Goal: Information Seeking & Learning: Learn about a topic

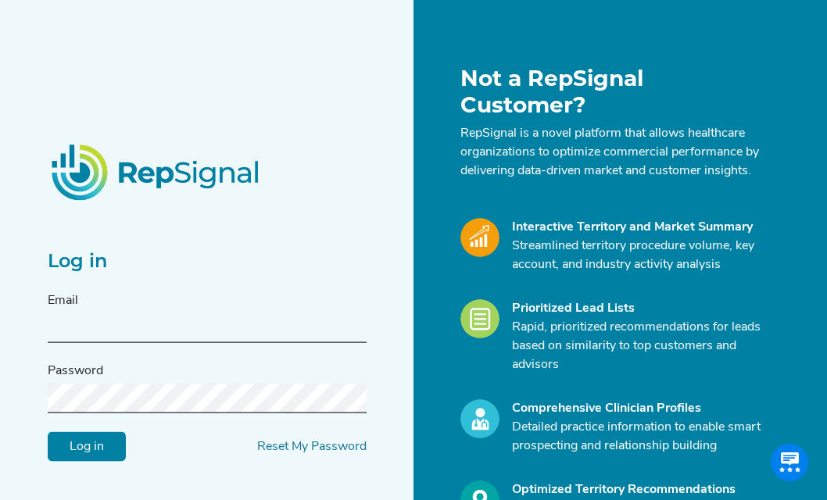
type input "[EMAIL_ADDRESS][DOMAIN_NAME]"
click at [87, 446] on input "Log in" at bounding box center [87, 446] width 78 height 30
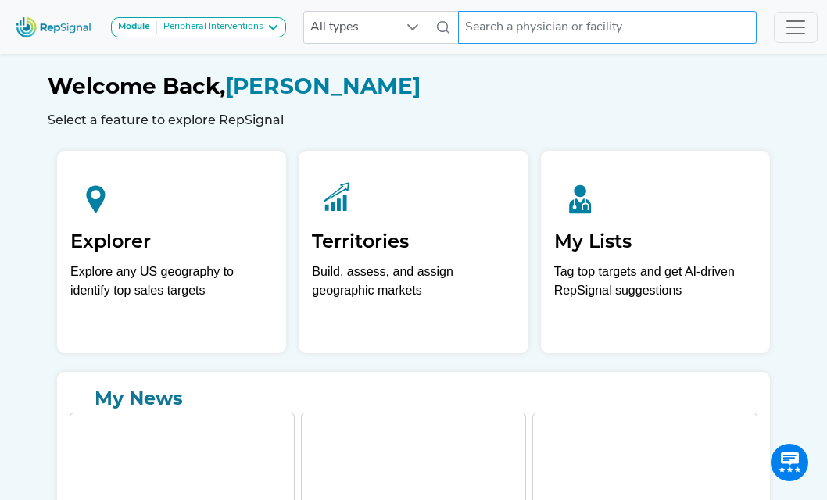
click at [521, 33] on input "text" at bounding box center [607, 27] width 299 height 33
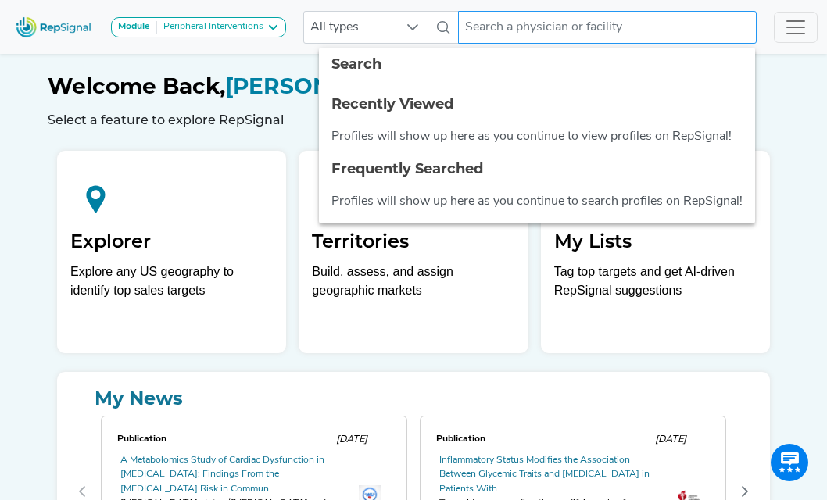
click at [552, 27] on input "text" at bounding box center [607, 27] width 299 height 33
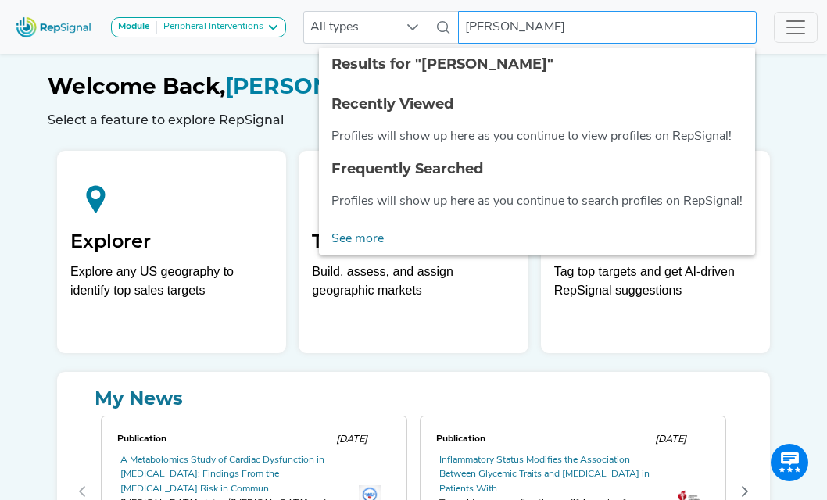
type input "[PERSON_NAME]"
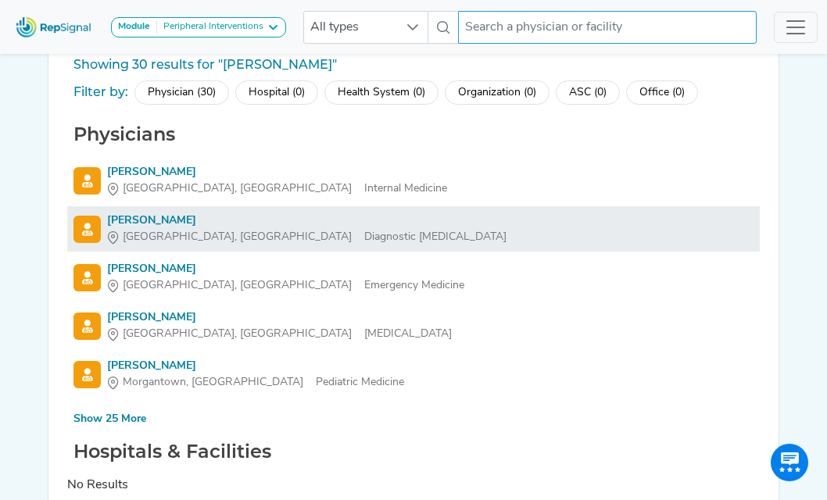
scroll to position [64, 0]
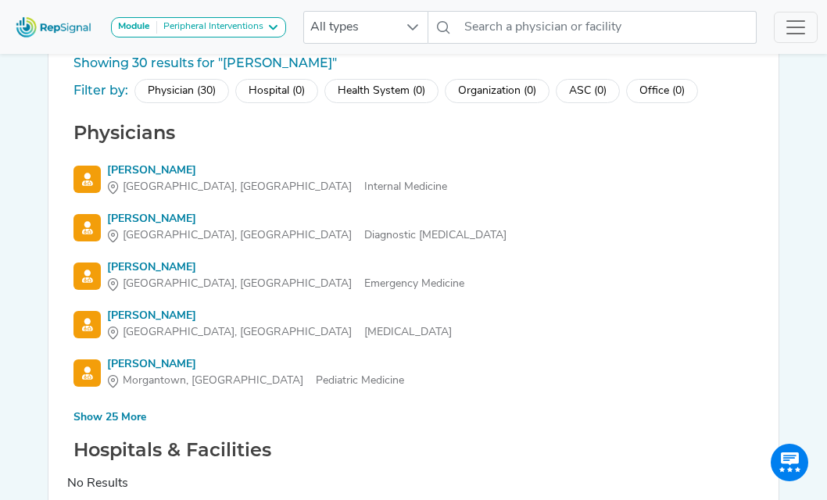
click at [128, 418] on div "Show 25 More" at bounding box center [109, 418] width 73 height 16
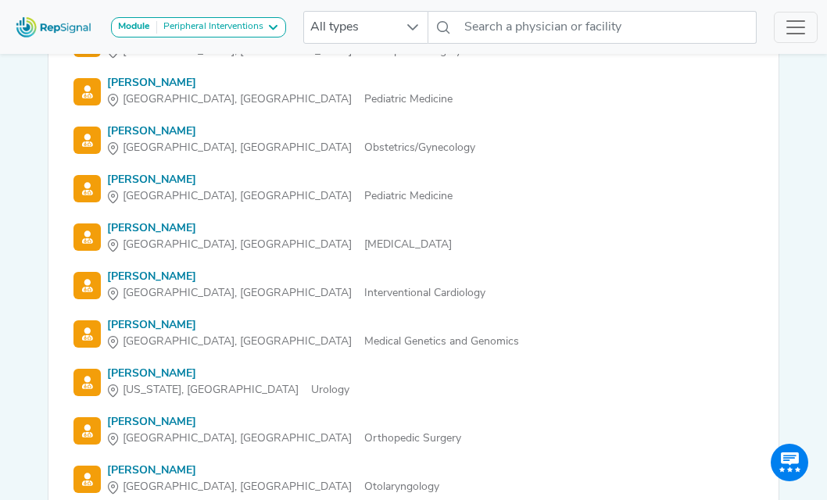
scroll to position [686, 0]
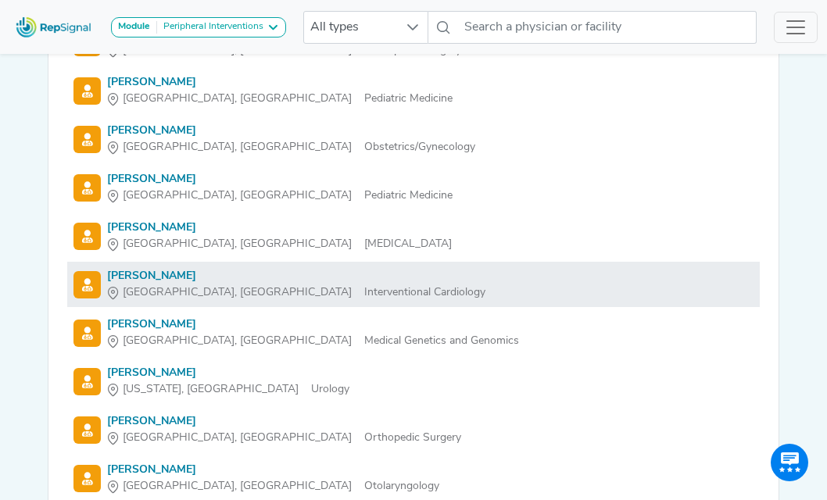
click at [125, 276] on div "[PERSON_NAME]" at bounding box center [296, 276] width 378 height 16
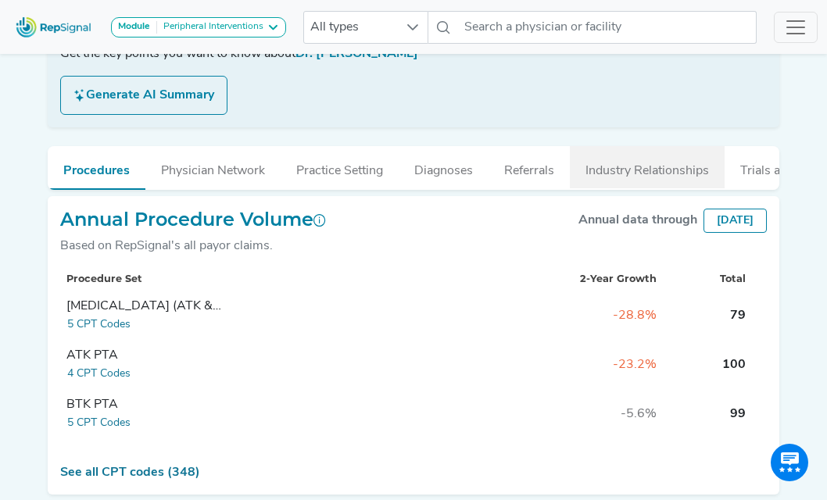
scroll to position [296, 0]
click at [640, 174] on button "Industry Relationships" at bounding box center [647, 167] width 155 height 42
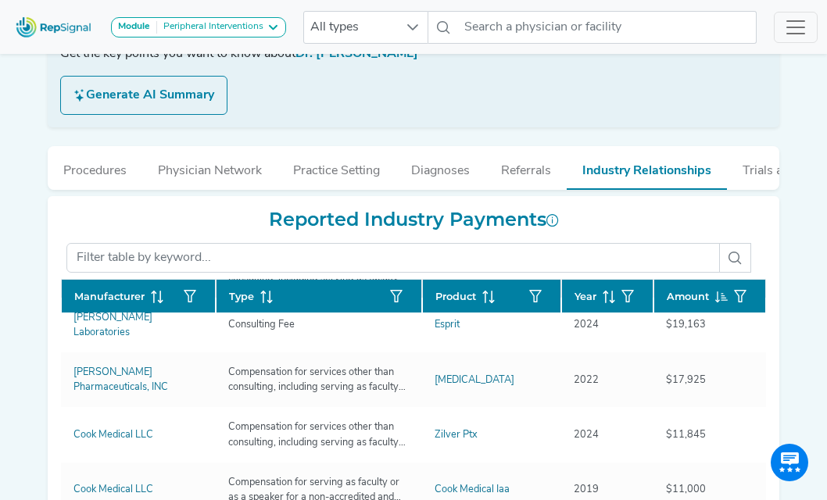
scroll to position [131, 0]
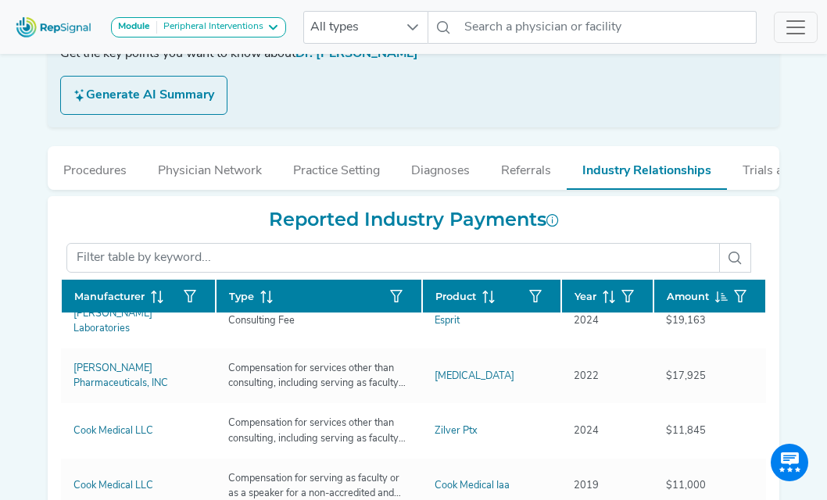
click at [596, 300] on span at bounding box center [605, 296] width 19 height 15
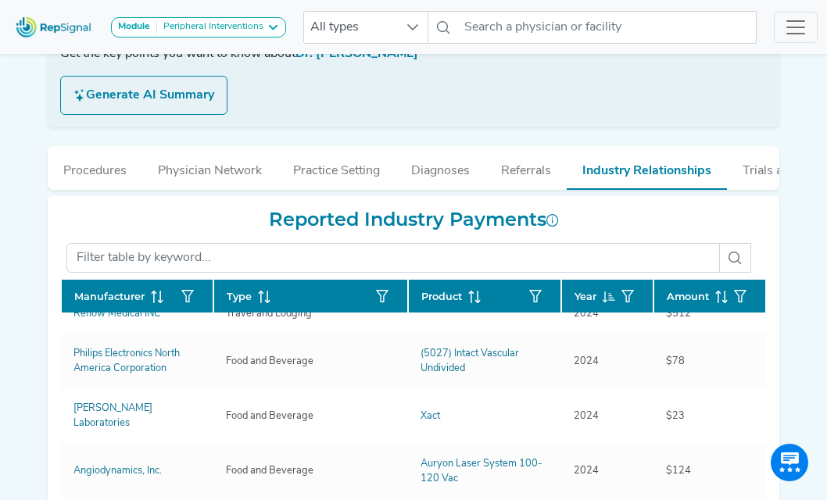
click at [612, 298] on icon at bounding box center [610, 298] width 5 height 1
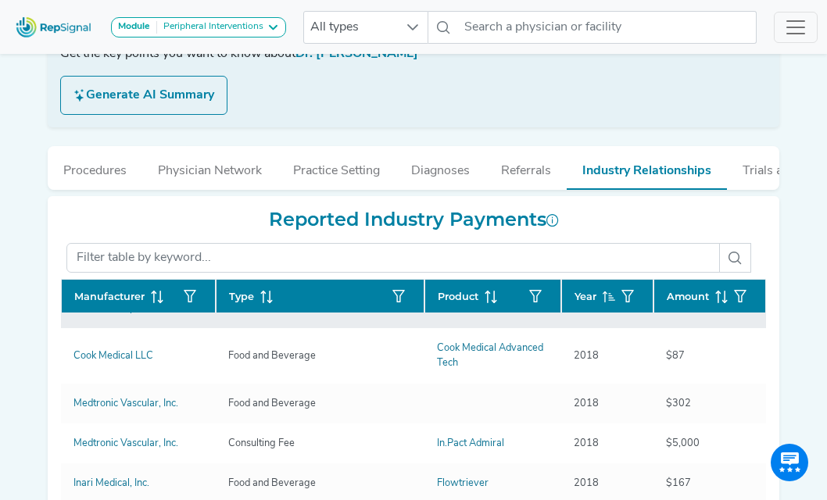
scroll to position [809, 0]
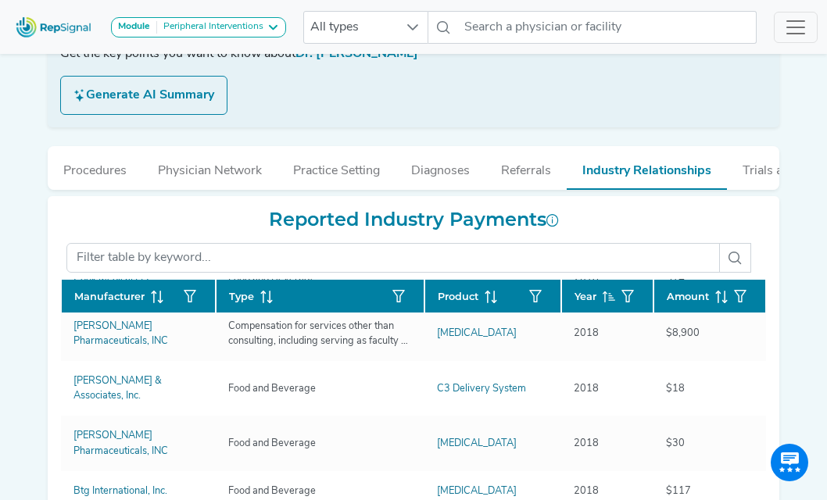
click at [597, 295] on span at bounding box center [605, 296] width 19 height 15
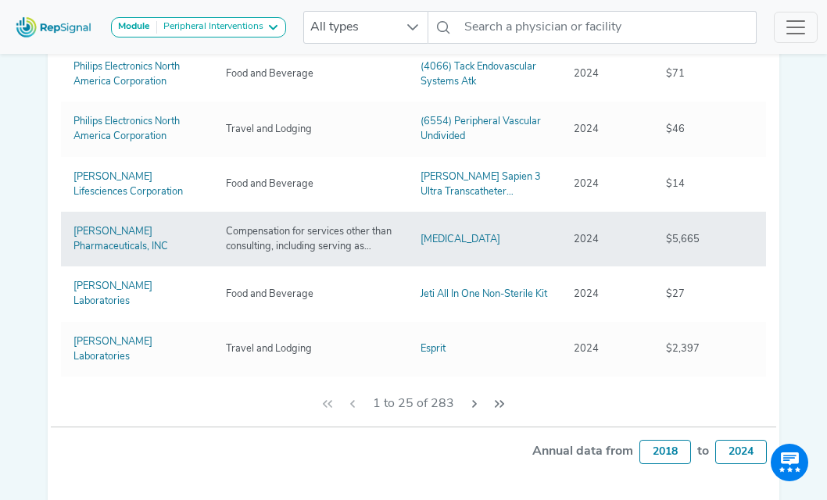
scroll to position [588, 0]
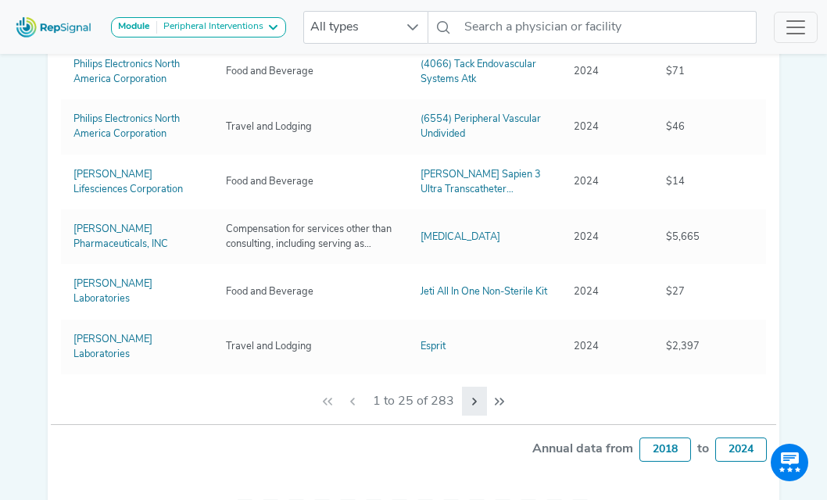
click at [474, 404] on icon "Next Page" at bounding box center [474, 402] width 13 height 13
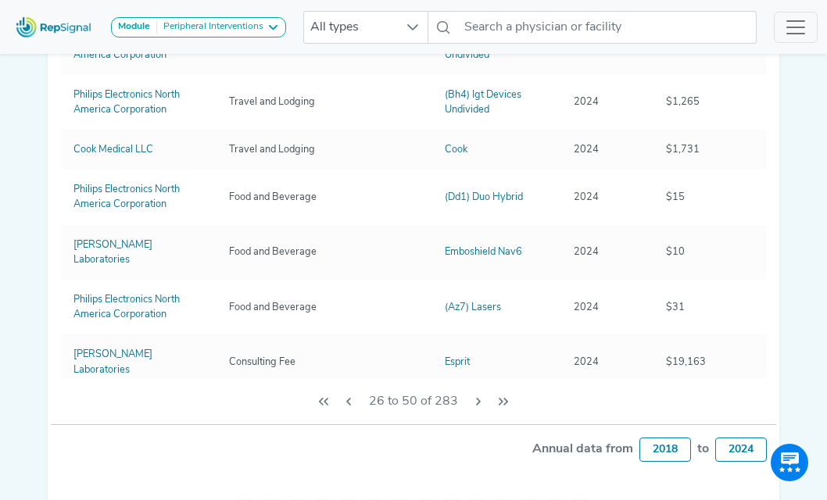
scroll to position [0, 0]
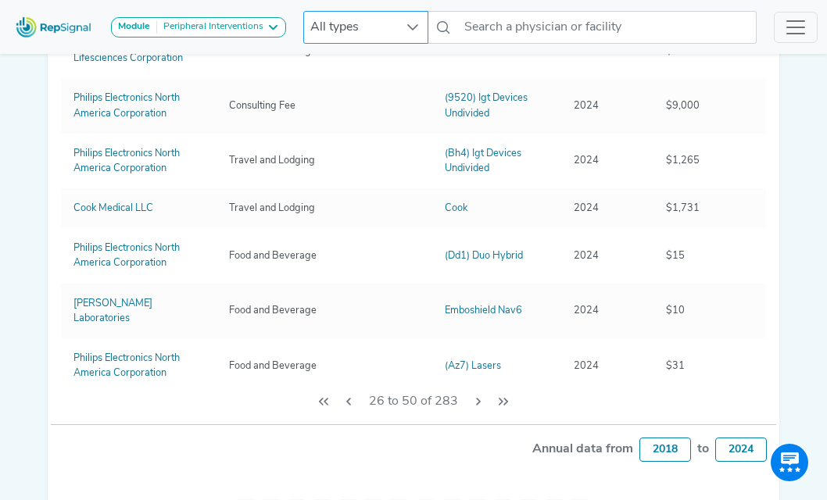
click at [417, 26] on icon at bounding box center [412, 27] width 11 height 6
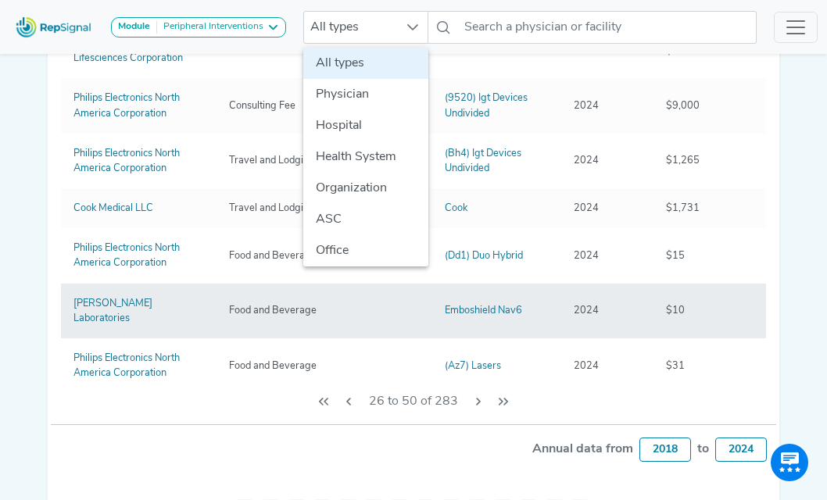
click at [559, 305] on td "Emboshield Nav6" at bounding box center [496, 311] width 129 height 55
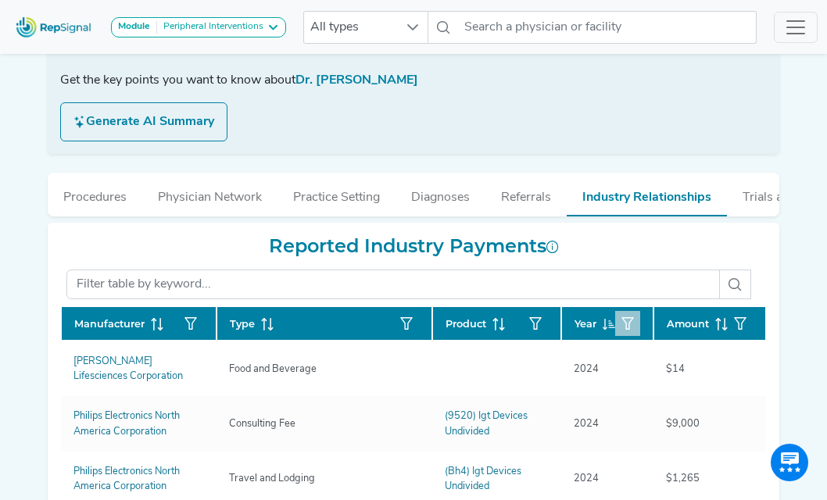
scroll to position [13, 0]
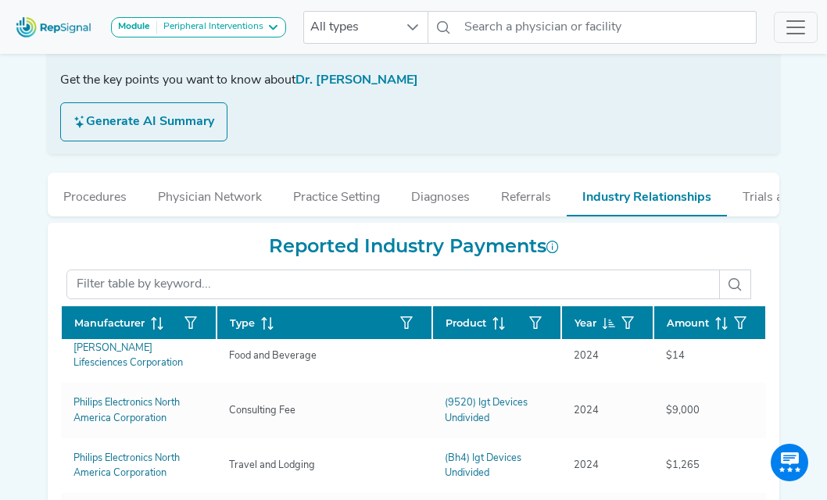
click at [717, 324] on icon at bounding box center [721, 323] width 13 height 13
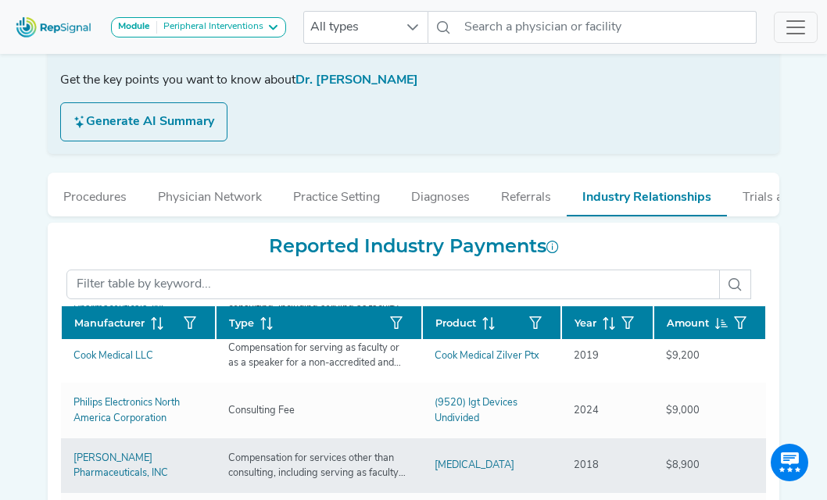
scroll to position [458, 0]
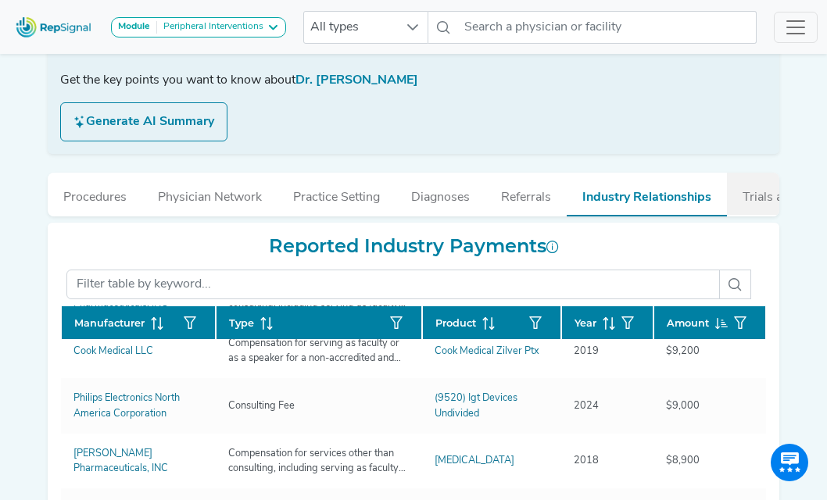
click at [759, 194] on button "Trials and Publications" at bounding box center [805, 194] width 156 height 42
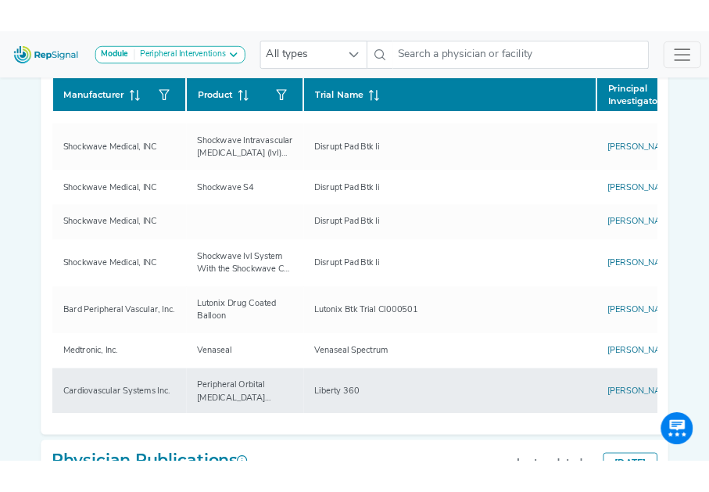
scroll to position [123, 0]
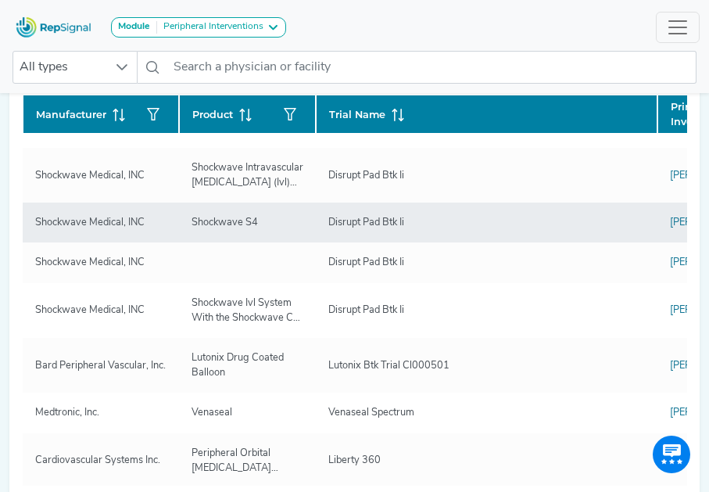
click at [313, 206] on td "Shockwave S4" at bounding box center [247, 222] width 137 height 40
